Goal: Use online tool/utility: Utilize a website feature to perform a specific function

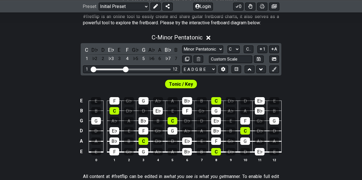
scroll to position [114, 0]
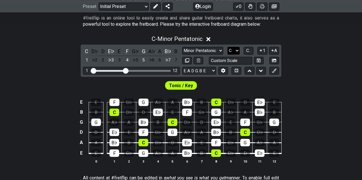
click at [234, 52] on select "A♭ A A♯ B♭ B C C♯ D♭ D D♯ E♭ E F F♯ G♭ G G♯" at bounding box center [234, 51] width 12 height 8
click at [228, 47] on select "A♭ A A♯ B♭ B C C♯ D♭ D D♯ E♭ E F F♯ G♭ G G♯" at bounding box center [234, 51] width 12 height 8
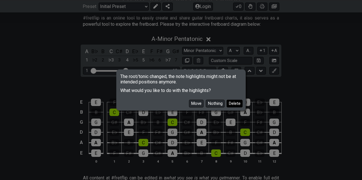
click at [233, 103] on button "Delete" at bounding box center [235, 104] width 16 height 8
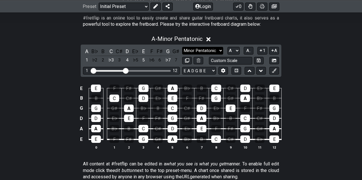
click at [211, 50] on select "Minor Pentatonic Click to edit Minor Pentatonic Major Pentatonic Minor Blues Ma…" at bounding box center [202, 51] width 41 height 8
click at [62, 97] on div "E E F F♯ G G♯ A B♭ B C C♯ D E♭ E B B C C♯ D E♭ E F F♯ G G♯ A B♭ B G G G♯ A B♭ B…" at bounding box center [181, 117] width 362 height 80
click at [87, 51] on div "A" at bounding box center [86, 51] width 7 height 8
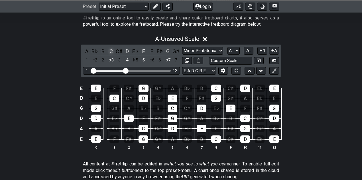
click at [110, 52] on div "C" at bounding box center [111, 51] width 7 height 8
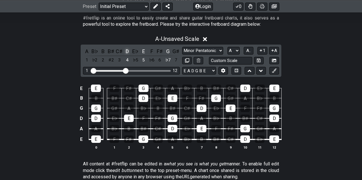
click at [126, 53] on div "D" at bounding box center [127, 51] width 7 height 8
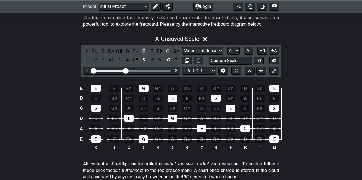
click at [147, 53] on div "E" at bounding box center [143, 51] width 7 height 8
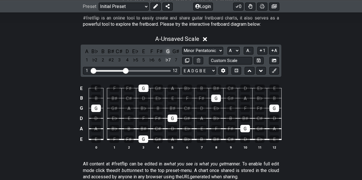
click at [169, 54] on div "G" at bounding box center [167, 51] width 7 height 8
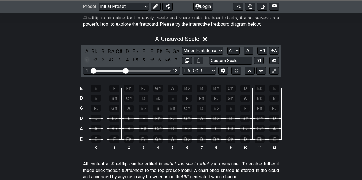
click at [87, 59] on div "1" at bounding box center [86, 60] width 7 height 8
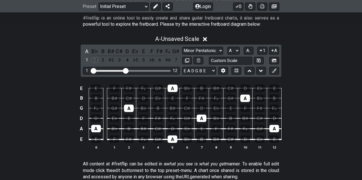
click at [96, 59] on div "♭2" at bounding box center [94, 60] width 7 height 8
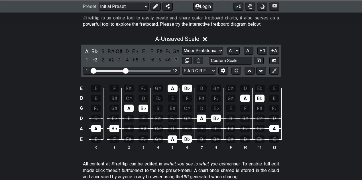
click at [174, 60] on div "7" at bounding box center [176, 60] width 7 height 8
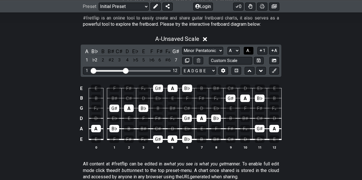
click at [250, 51] on span "A.." at bounding box center [249, 50] width 5 height 5
click at [250, 51] on span "1..7" at bounding box center [248, 50] width 7 height 5
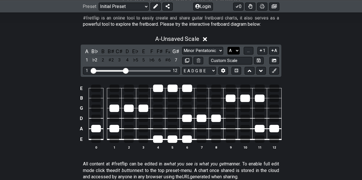
click at [234, 51] on select "A♭ A A♯ B♭ B C C♯ D♭ D D♯ E♭ E F F♯ G♭ G G♯" at bounding box center [234, 51] width 12 height 8
select select "E"
click at [228, 47] on select "A♭ A A♯ B♭ B C C♯ D♭ D D♯ E♭ E F F♯ G♭ G G♯" at bounding box center [234, 51] width 12 height 8
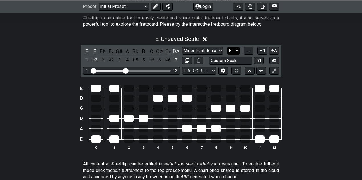
click at [236, 50] on select "A♭ A A♯ B♭ B C C♯ D♭ D D♯ E♭ E F F♯ G♭ G G♯" at bounding box center [234, 51] width 12 height 8
click at [245, 49] on button "..." at bounding box center [249, 51] width 10 height 8
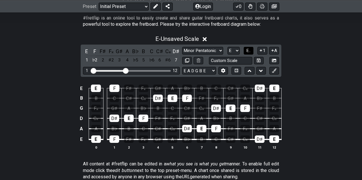
click at [245, 49] on button "E.." at bounding box center [249, 51] width 10 height 8
click at [127, 51] on div "4" at bounding box center [127, 51] width 7 height 8
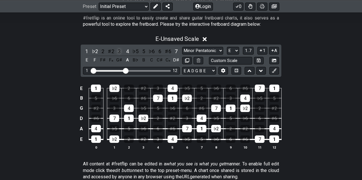
click at [120, 51] on div "3" at bounding box center [119, 51] width 7 height 8
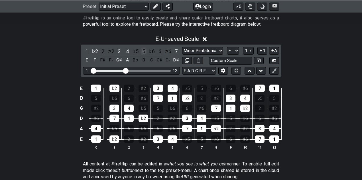
click at [142, 51] on div "5" at bounding box center [143, 51] width 7 height 8
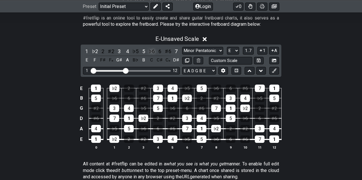
click at [149, 50] on div "♭6" at bounding box center [151, 51] width 7 height 8
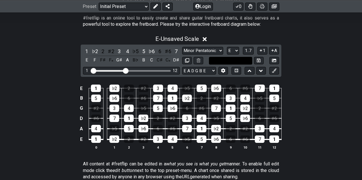
click at [226, 60] on input "text" at bounding box center [230, 61] width 43 height 8
type input "hungar"
click at [259, 62] on icon at bounding box center [259, 60] width 4 height 4
select select "hungar"
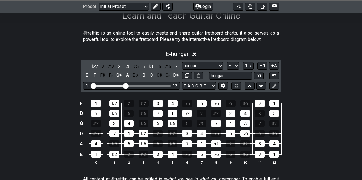
scroll to position [76, 0]
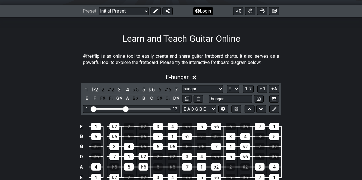
click at [199, 14] on button "Login" at bounding box center [203, 11] width 20 height 8
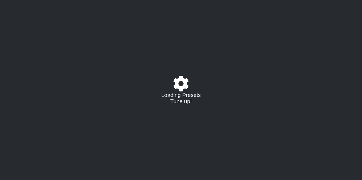
select select "E"
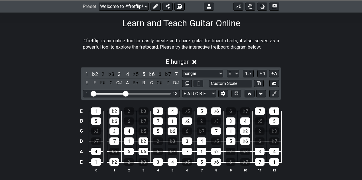
scroll to position [95, 0]
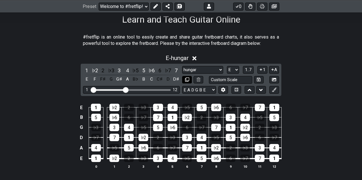
click at [187, 79] on icon at bounding box center [187, 79] width 4 height 4
select select "E"
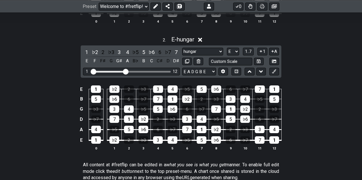
scroll to position [247, 0]
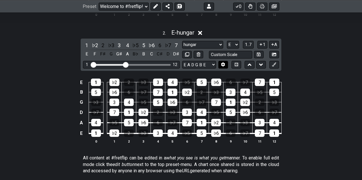
click at [223, 63] on icon at bounding box center [223, 64] width 4 height 4
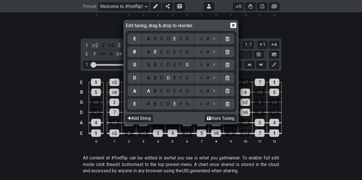
click at [168, 104] on div "D" at bounding box center [168, 104] width 7 height 6
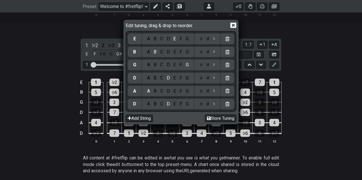
click at [169, 39] on div "D" at bounding box center [168, 39] width 7 height 6
click at [232, 24] on icon at bounding box center [234, 25] width 6 height 6
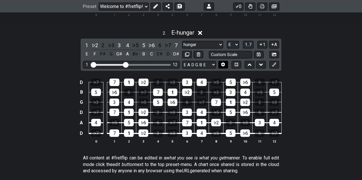
click at [223, 62] on icon at bounding box center [223, 64] width 4 height 4
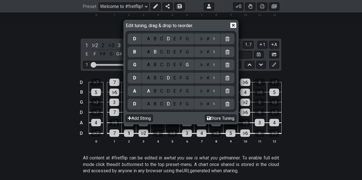
click at [187, 90] on div "G" at bounding box center [187, 91] width 7 height 6
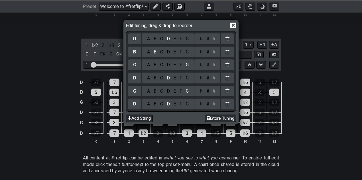
click at [233, 25] on icon at bounding box center [234, 25] width 6 height 6
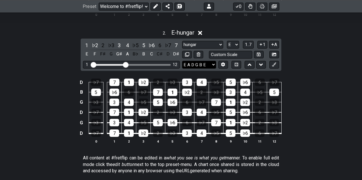
click at [206, 61] on select "E A D G B E E A D G B E E A D G B E B E A D F♯ B A D G C E A D A D G B E E♭ A♭ …" at bounding box center [199, 65] width 34 height 8
select select "E A D G B E"
click at [182, 61] on select "E A D G B E E A D G B E E A D G B E B E A D F♯ B A D G C E A D A D G B E E♭ A♭ …" at bounding box center [199, 65] width 34 height 8
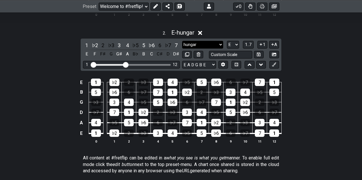
click at [217, 44] on select "hungar hungar Minor Pentatonic Major Pentatonic Minor Blues Major Blues Major /…" at bounding box center [202, 45] width 41 height 8
select select "Major Pentatonic"
click at [182, 41] on select "hungar hungar Minor Pentatonic Major Pentatonic Minor Blues Major Blues Major /…" at bounding box center [202, 45] width 41 height 8
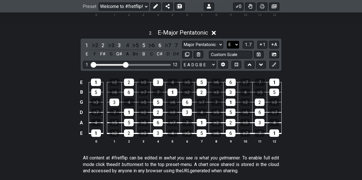
click at [234, 43] on select "A♭ A A♯ B♭ B C C♯ D♭ D D♯ E♭ E F F♯ G♭ G G♯" at bounding box center [233, 45] width 12 height 8
select select "G"
click at [227, 41] on select "A♭ A A♯ B♭ B C C♯ D♭ D D♯ E♭ E F F♯ G♭ G G♯" at bounding box center [233, 45] width 12 height 8
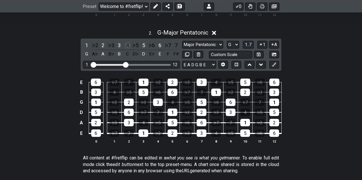
click at [128, 43] on div "4" at bounding box center [127, 45] width 7 height 8
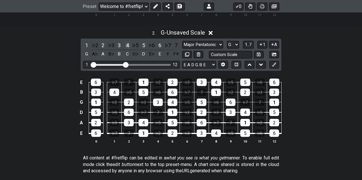
click at [128, 43] on div "4" at bounding box center [127, 45] width 7 height 8
